Goal: Use online tool/utility: Use online tool/utility

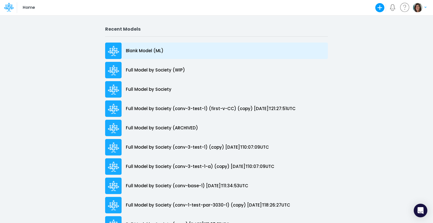
click at [144, 53] on p "Blank Model (ML)" at bounding box center [145, 51] width 38 height 7
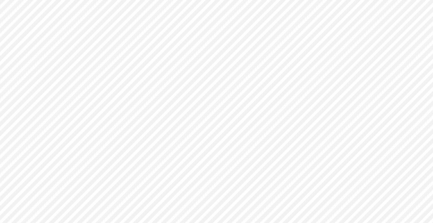
type input "0"
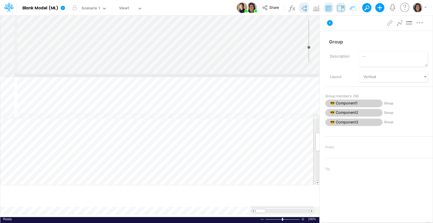
drag, startPoint x: 241, startPoint y: 120, endPoint x: 245, endPoint y: 64, distance: 56.8
click at [245, 74] on div at bounding box center [159, 75] width 319 height 3
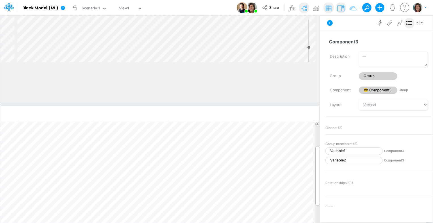
drag, startPoint x: 222, startPoint y: 64, endPoint x: 228, endPoint y: 105, distance: 41.0
click at [228, 105] on div at bounding box center [159, 104] width 319 height 3
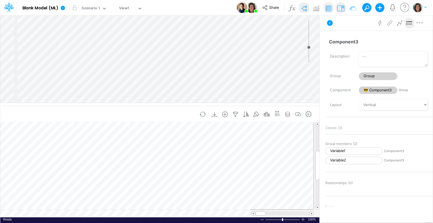
scroll to position [3, 1]
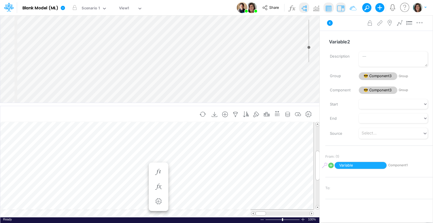
scroll to position [3, 1]
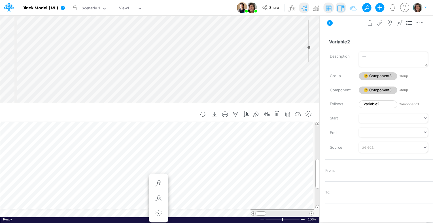
scroll to position [3, 1]
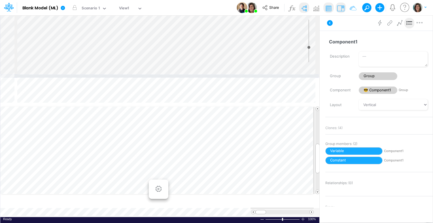
drag, startPoint x: 240, startPoint y: 105, endPoint x: 239, endPoint y: 73, distance: 31.5
click at [239, 75] on div at bounding box center [159, 76] width 319 height 3
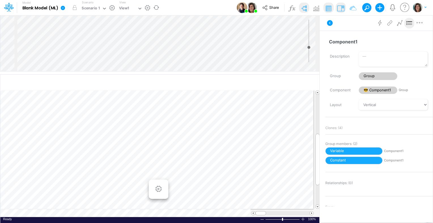
click at [65, 7] on icon at bounding box center [63, 8] width 4 height 4
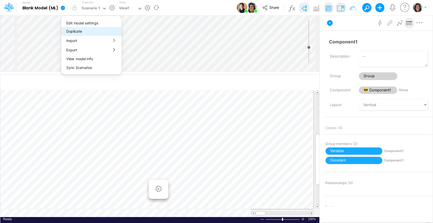
click at [81, 32] on button "Duplicate" at bounding box center [91, 31] width 61 height 9
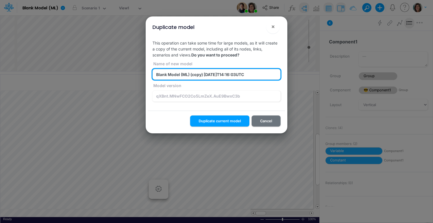
click at [187, 75] on input "Blank Model (ML) (copy) 2025-08-13T14:16:03UTC" at bounding box center [217, 74] width 128 height 11
type input "Blank Model (ML-2)"
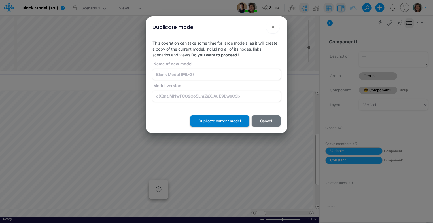
click at [225, 122] on button "Duplicate current model" at bounding box center [219, 120] width 59 height 11
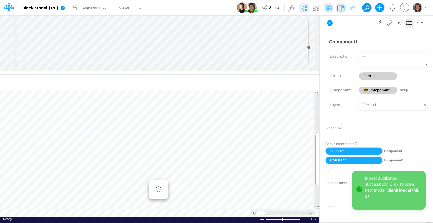
click at [392, 190] on link "Blank Model (ML-2)" at bounding box center [393, 192] width 56 height 11
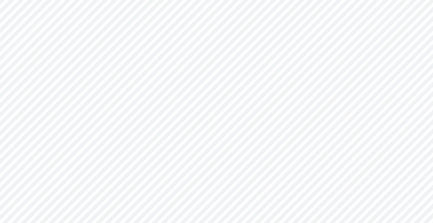
type input "0"
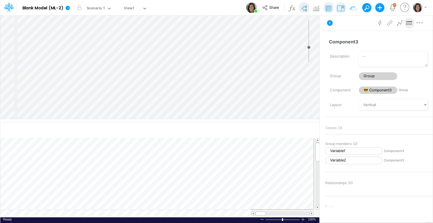
click at [69, 66] on div "Insert node Variable Constant Group Addition Subtraction Multiplication Divisio…" at bounding box center [159, 66] width 319 height 103
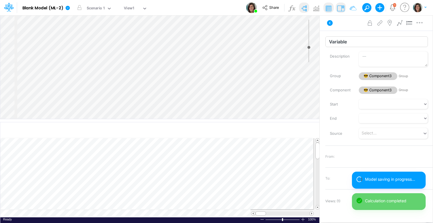
click at [367, 41] on input "Variable" at bounding box center [376, 41] width 103 height 11
type input "Variable3"
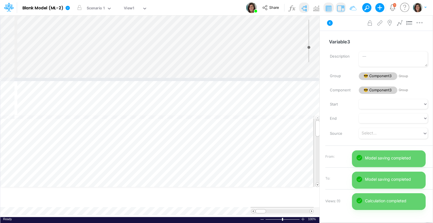
drag, startPoint x: 174, startPoint y: 120, endPoint x: 180, endPoint y: 79, distance: 41.6
click at [180, 79] on div at bounding box center [159, 79] width 319 height 3
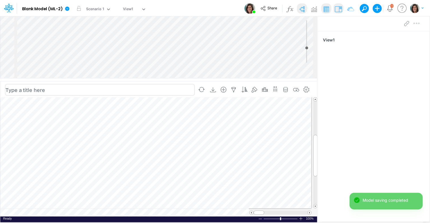
scroll to position [3, 1]
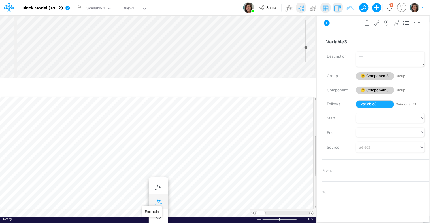
click at [162, 200] on icon "button" at bounding box center [158, 201] width 9 height 6
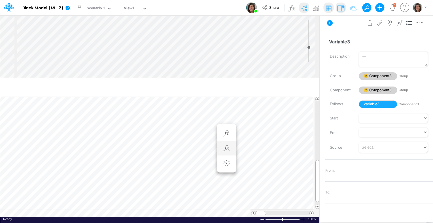
scroll to position [3, 1]
click at [158, 150] on icon "button" at bounding box center [158, 150] width 9 height 6
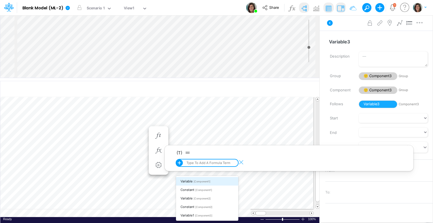
click at [208, 164] on div "Type to add a formula term" at bounding box center [207, 163] width 45 height 4
click at [216, 182] on div "Variable [Component1]" at bounding box center [207, 181] width 62 height 9
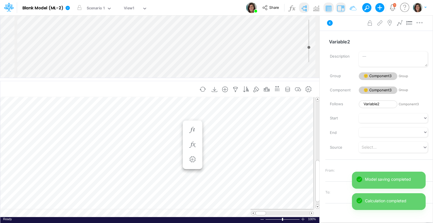
scroll to position [3, 1]
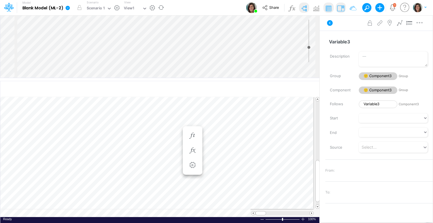
click at [69, 7] on icon at bounding box center [67, 8] width 4 height 4
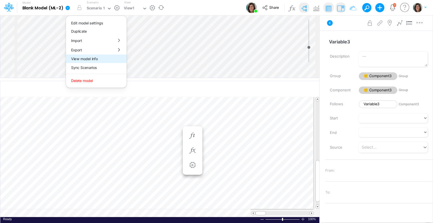
click at [109, 59] on button "View model info" at bounding box center [96, 58] width 61 height 9
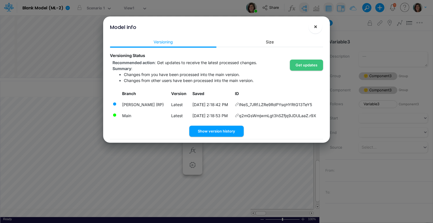
click at [317, 24] on span "×" at bounding box center [316, 26] width 4 height 7
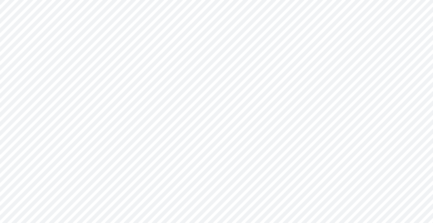
type input "0"
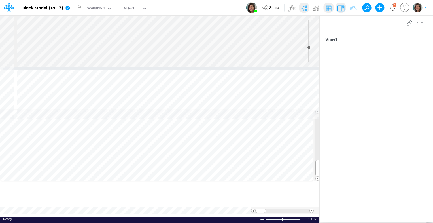
drag, startPoint x: 238, startPoint y: 120, endPoint x: 240, endPoint y: 45, distance: 74.9
click at [247, 67] on div at bounding box center [159, 68] width 319 height 3
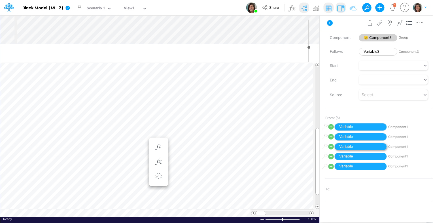
scroll to position [28, 0]
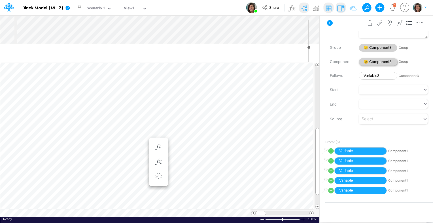
click at [382, 59] on span "🙂 Component3" at bounding box center [378, 62] width 39 height 8
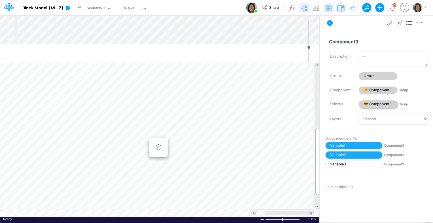
click at [382, 101] on span "😎 Component3" at bounding box center [378, 104] width 39 height 8
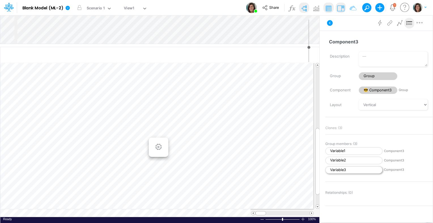
click at [363, 171] on span "Variable3" at bounding box center [353, 170] width 57 height 8
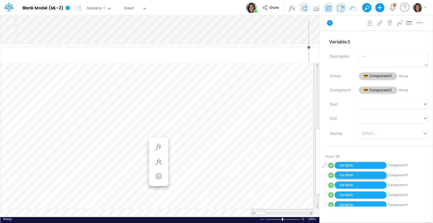
click at [360, 172] on span "Variable" at bounding box center [361, 175] width 52 height 8
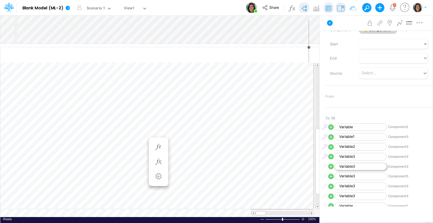
scroll to position [57, 0]
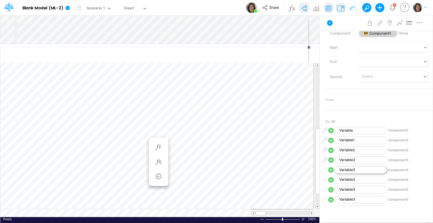
click at [361, 171] on span "Variable3" at bounding box center [361, 170] width 52 height 8
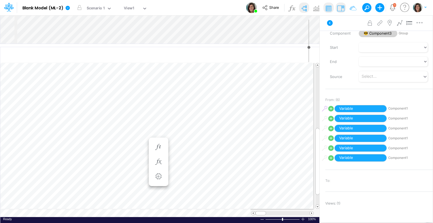
scroll to position [3, 1]
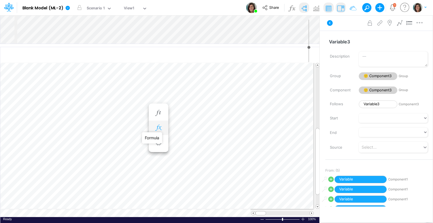
click at [160, 130] on icon "button" at bounding box center [158, 128] width 9 height 6
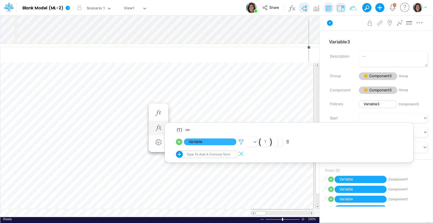
click at [237, 141] on icon at bounding box center [241, 142] width 9 height 6
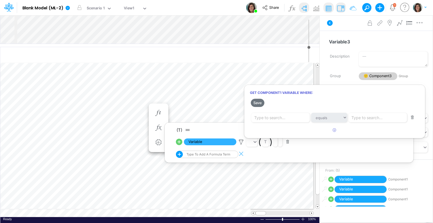
click at [208, 30] on div at bounding box center [216, 113] width 433 height 220
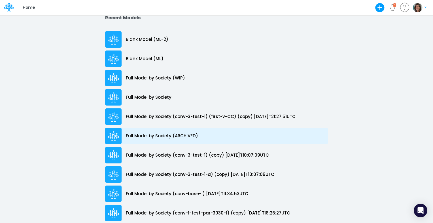
scroll to position [21, 0]
